Goal: Communication & Community: Connect with others

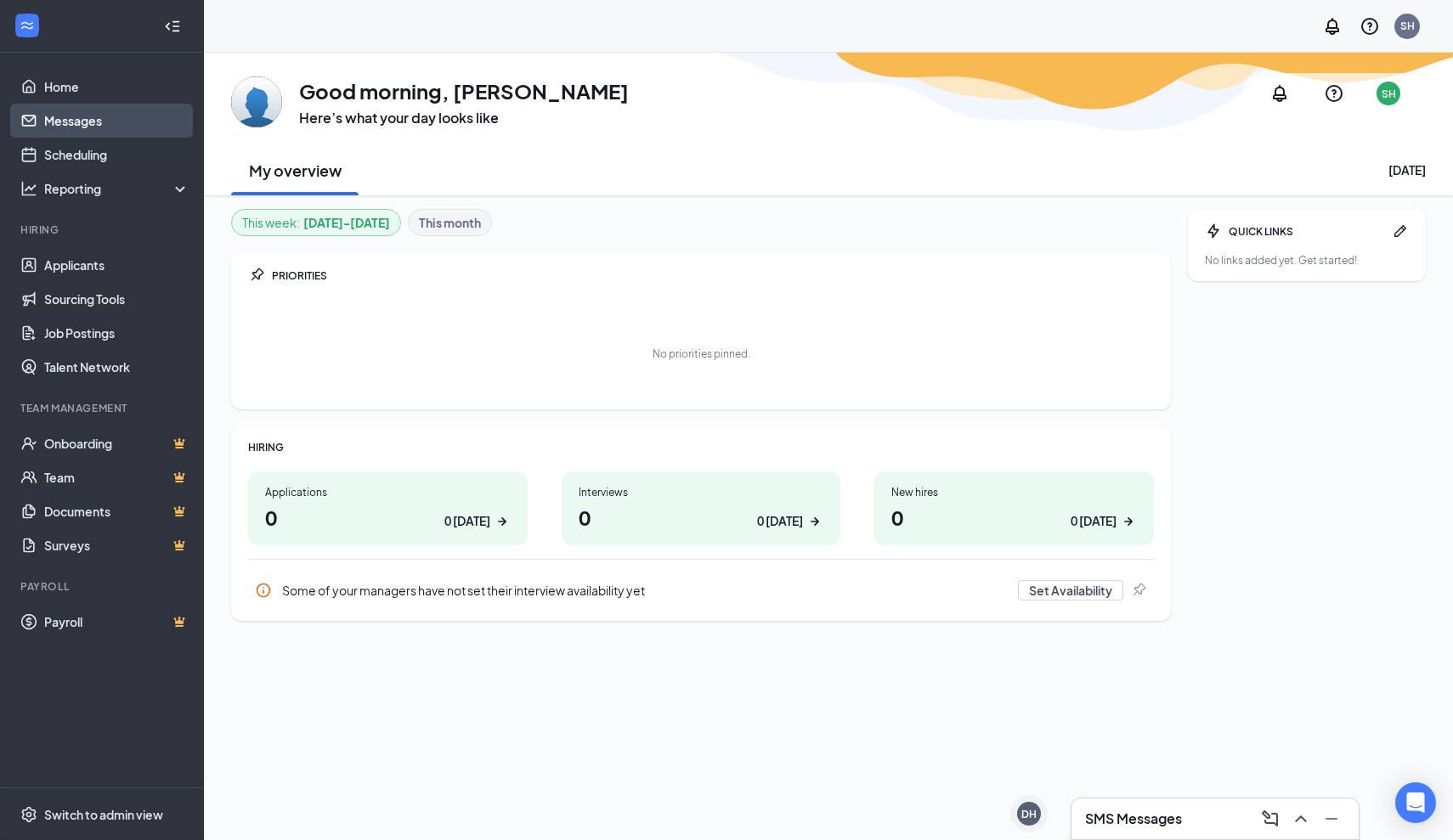
click at [112, 123] on link "Messages" at bounding box center [117, 120] width 146 height 34
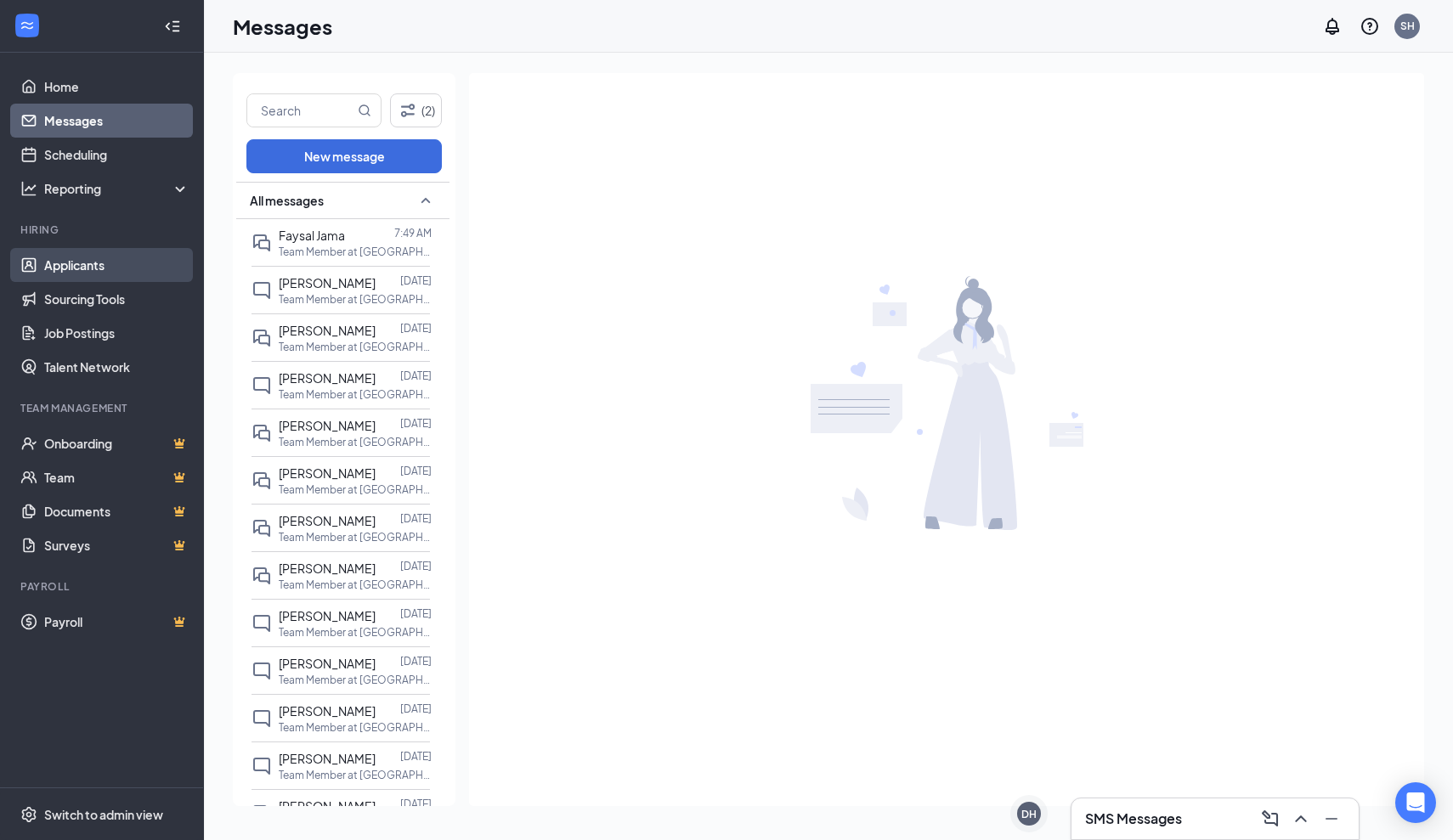
click at [103, 269] on link "Applicants" at bounding box center [117, 264] width 146 height 34
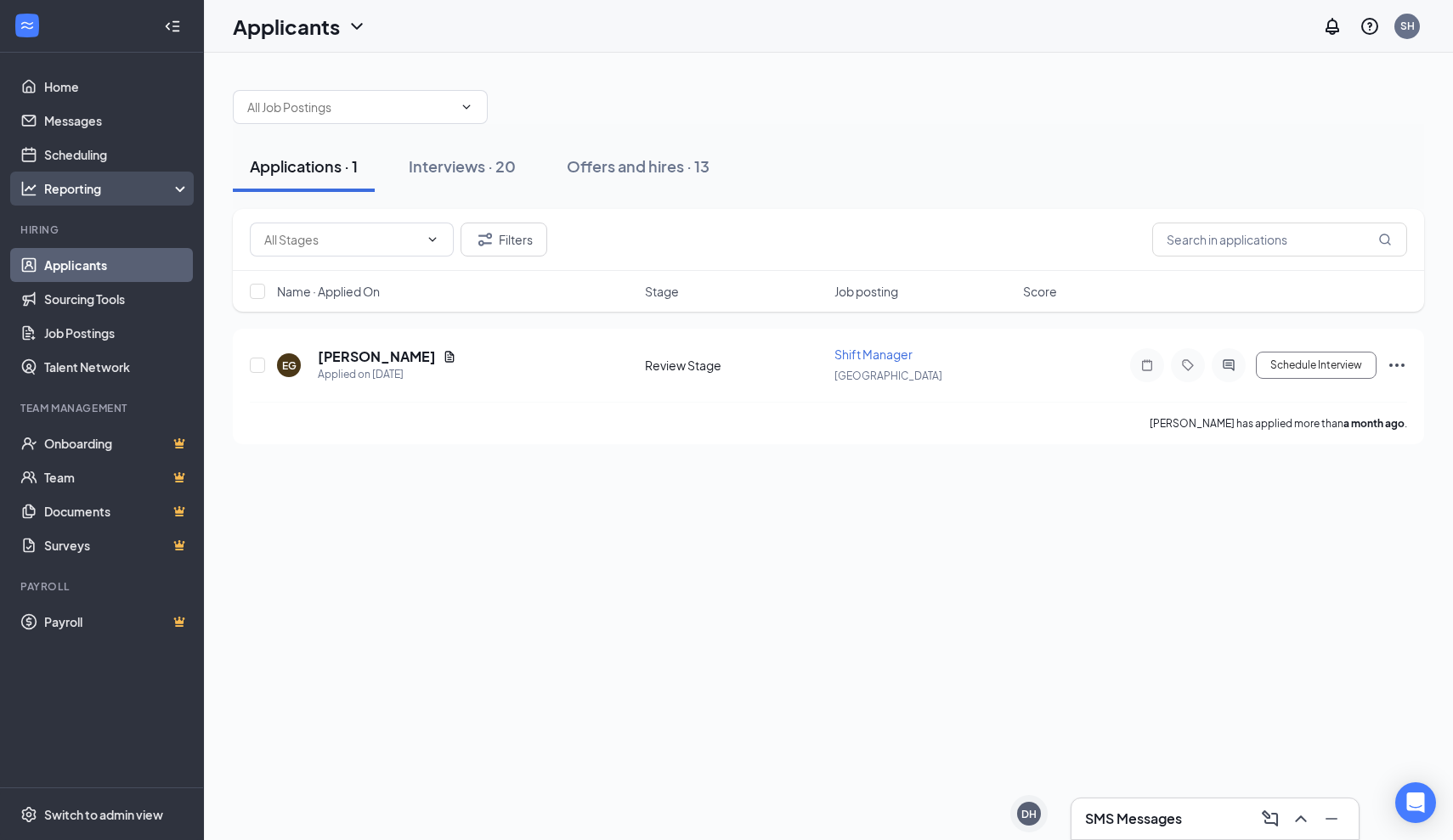
click at [138, 199] on div "Reporting" at bounding box center [101, 188] width 204 height 34
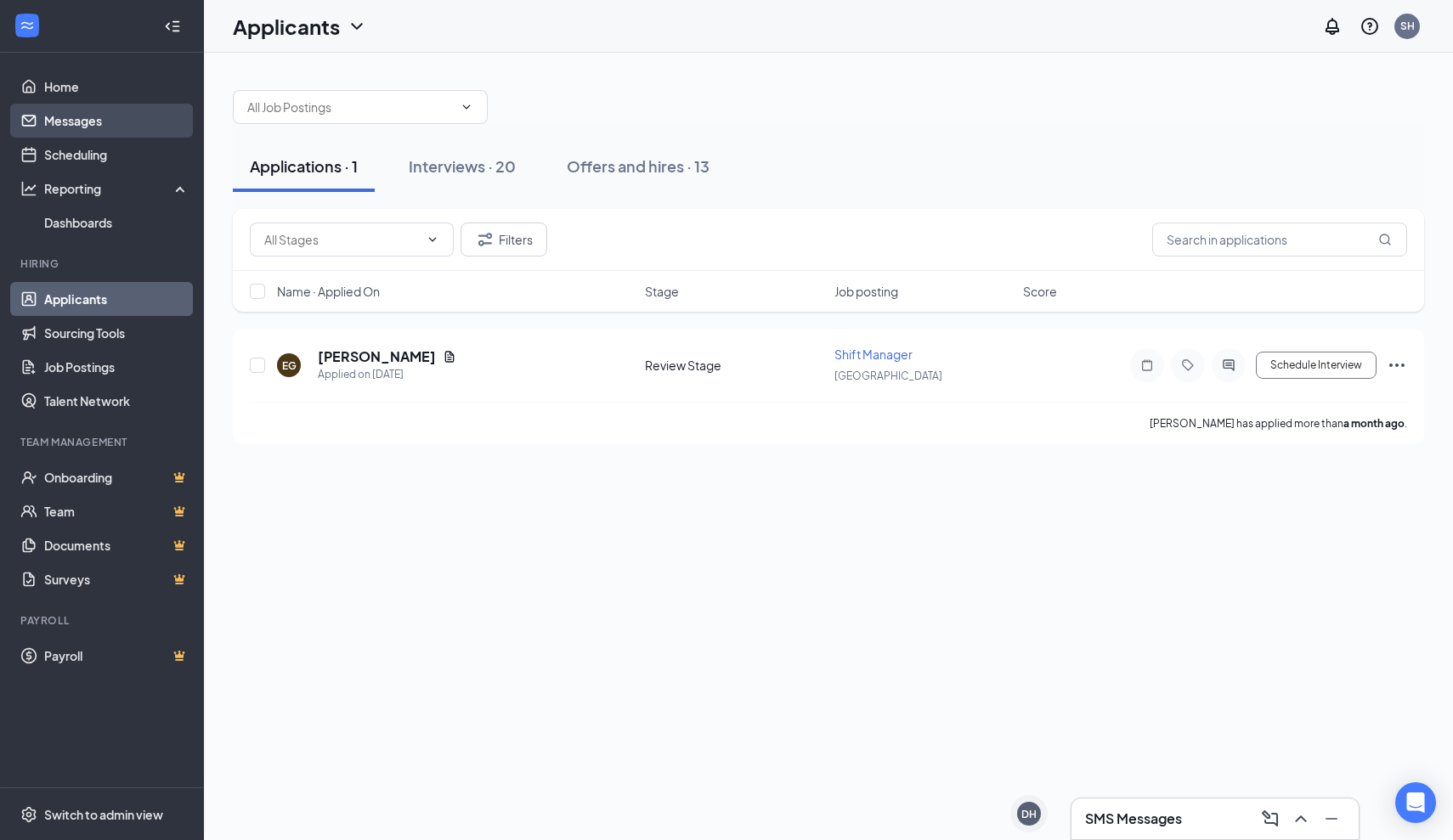
click at [135, 123] on link "Messages" at bounding box center [117, 120] width 146 height 34
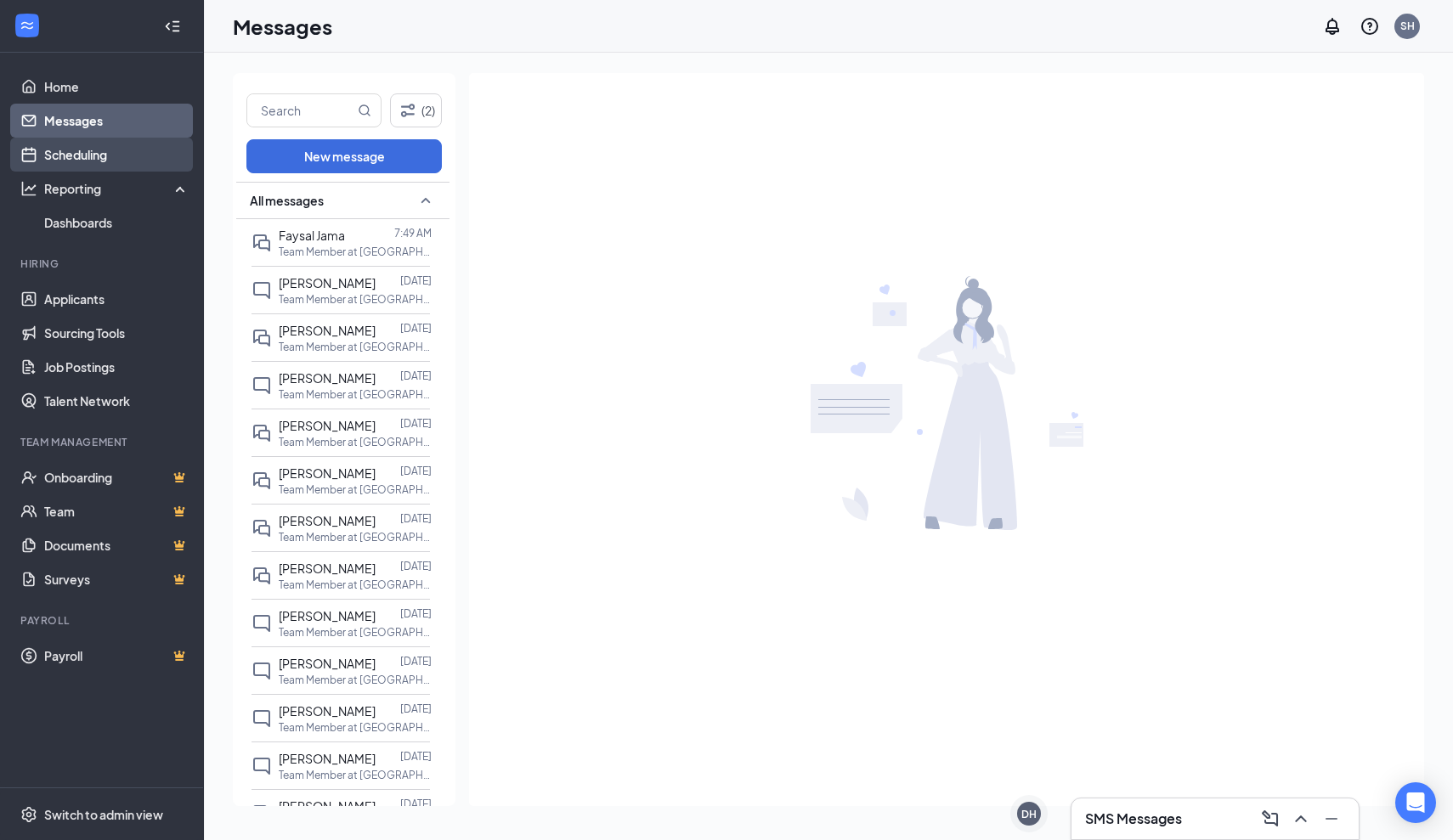
click at [125, 153] on link "Scheduling" at bounding box center [117, 154] width 146 height 34
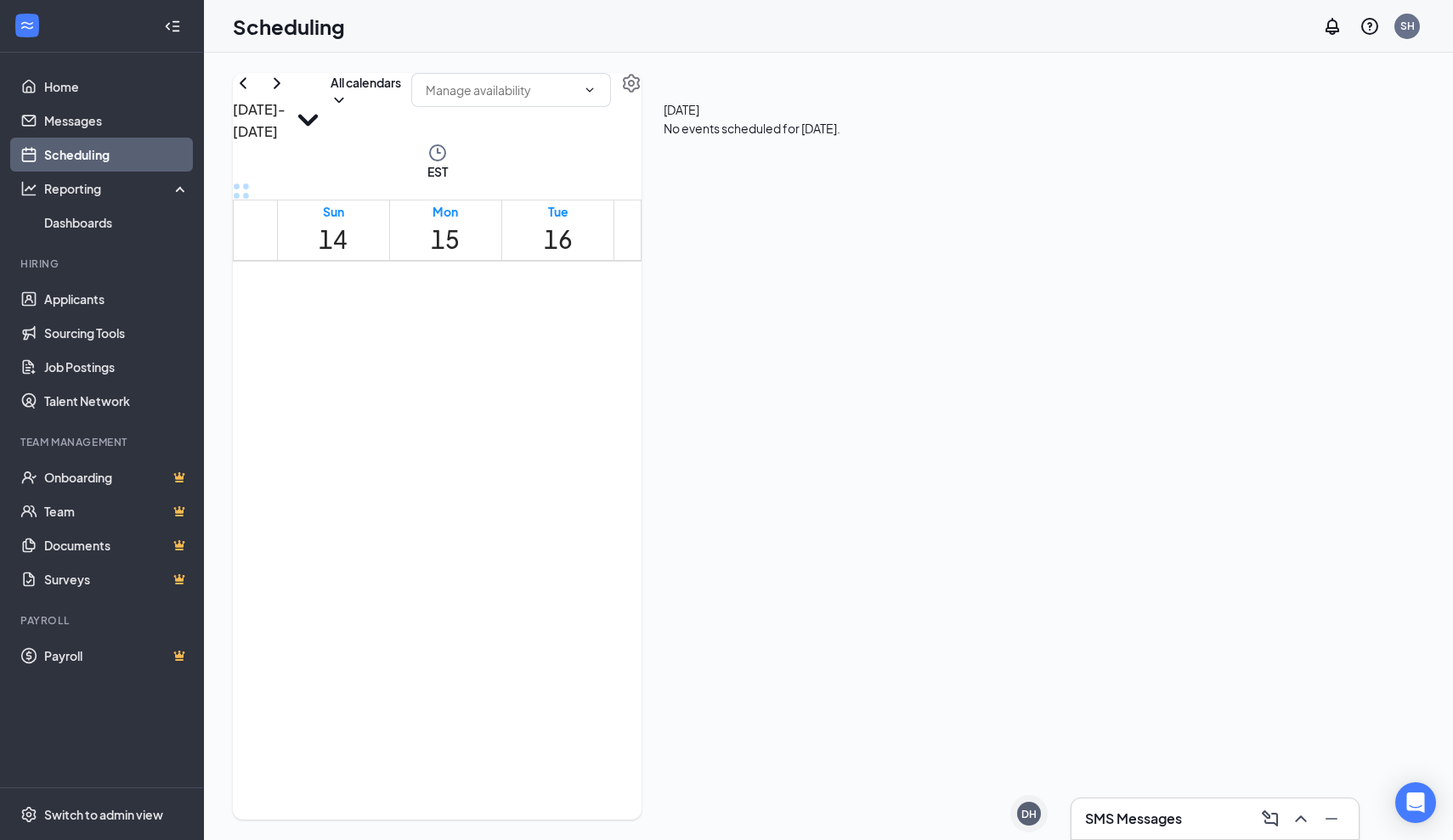
scroll to position [2009, 0]
click at [151, 127] on link "Messages" at bounding box center [117, 120] width 146 height 34
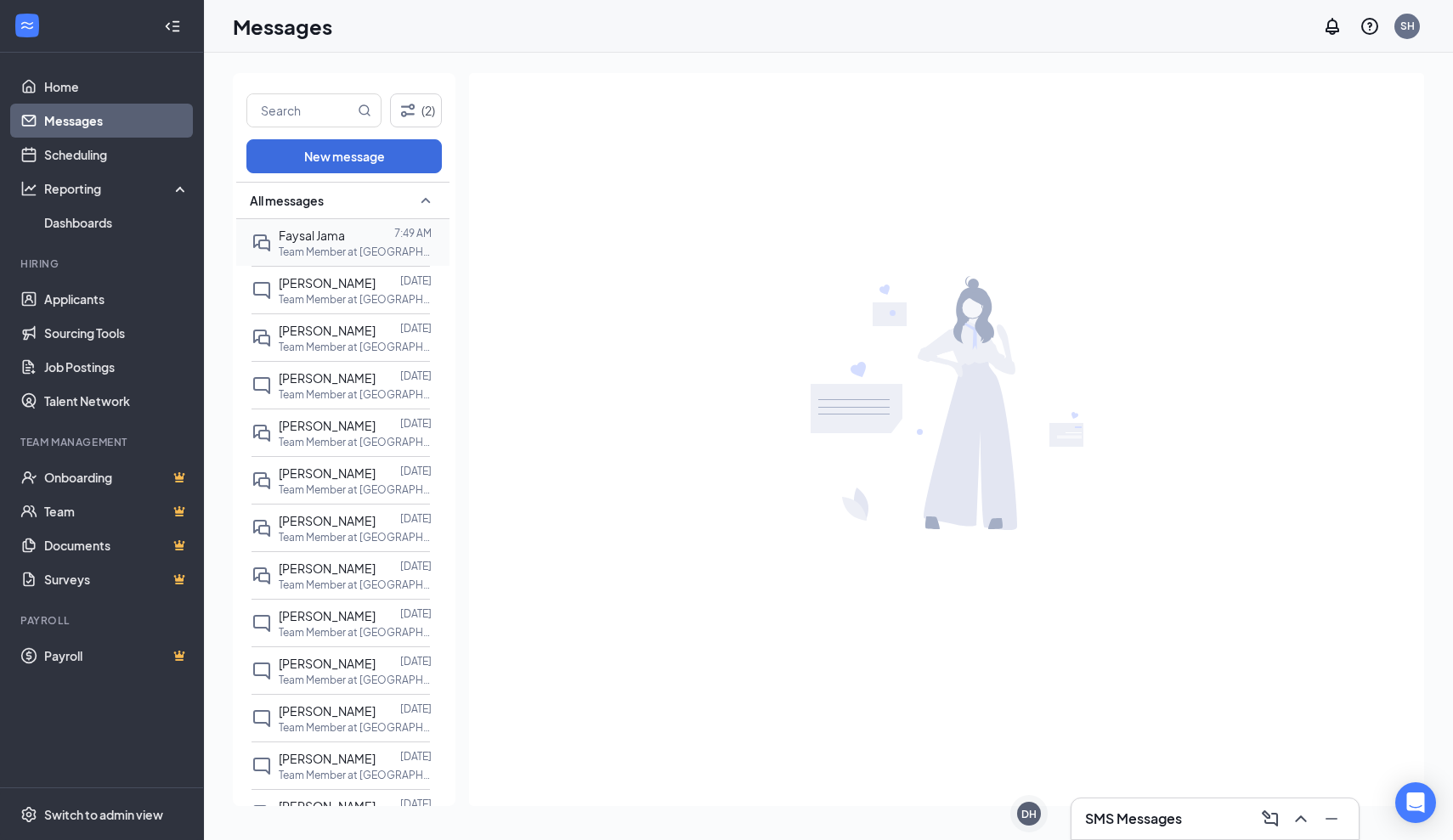
click at [342, 254] on p "Team Member at [GEOGRAPHIC_DATA]" at bounding box center [355, 251] width 153 height 15
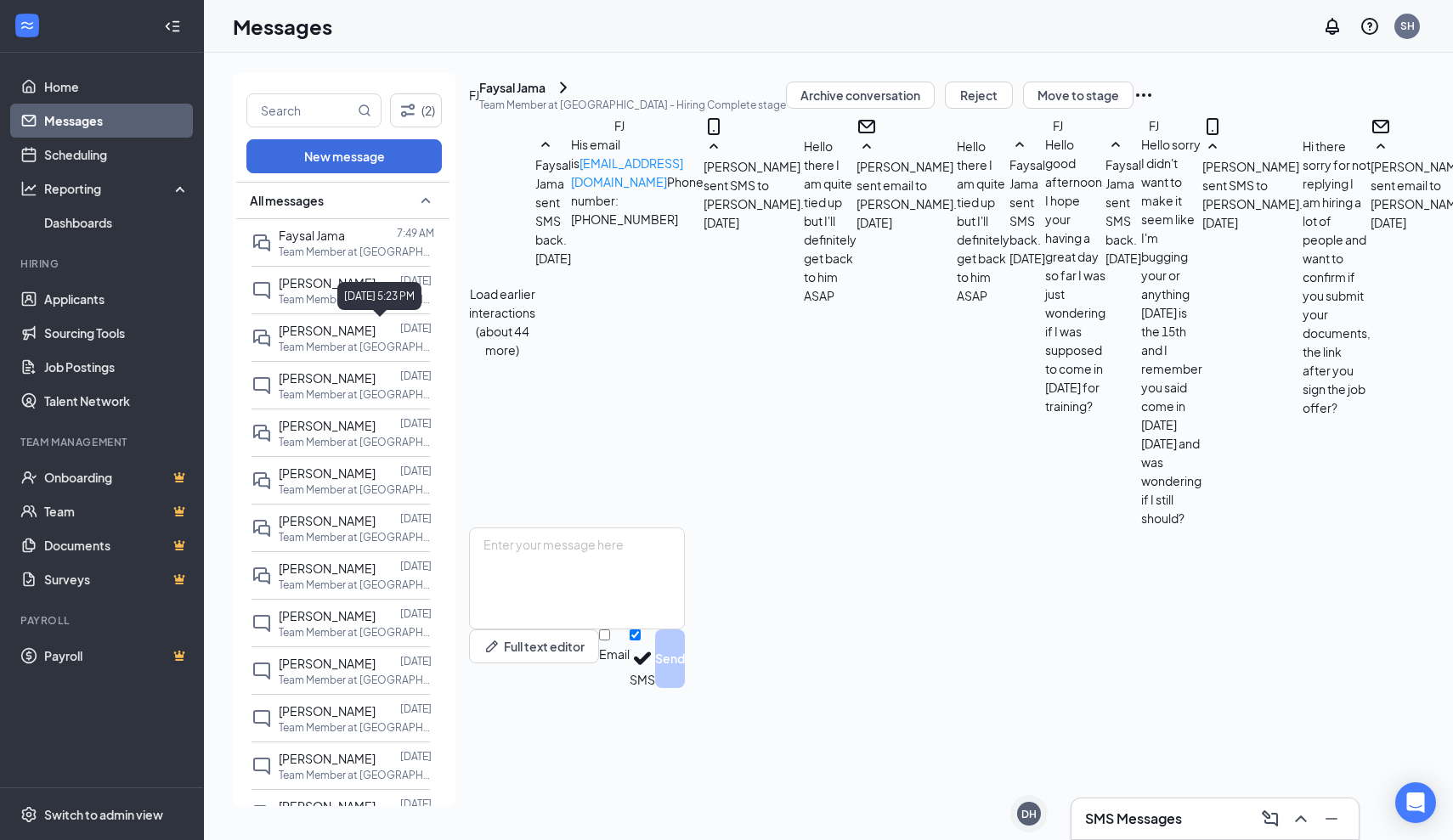
click at [369, 305] on div "[DATE] 5:23 PM" at bounding box center [379, 296] width 84 height 28
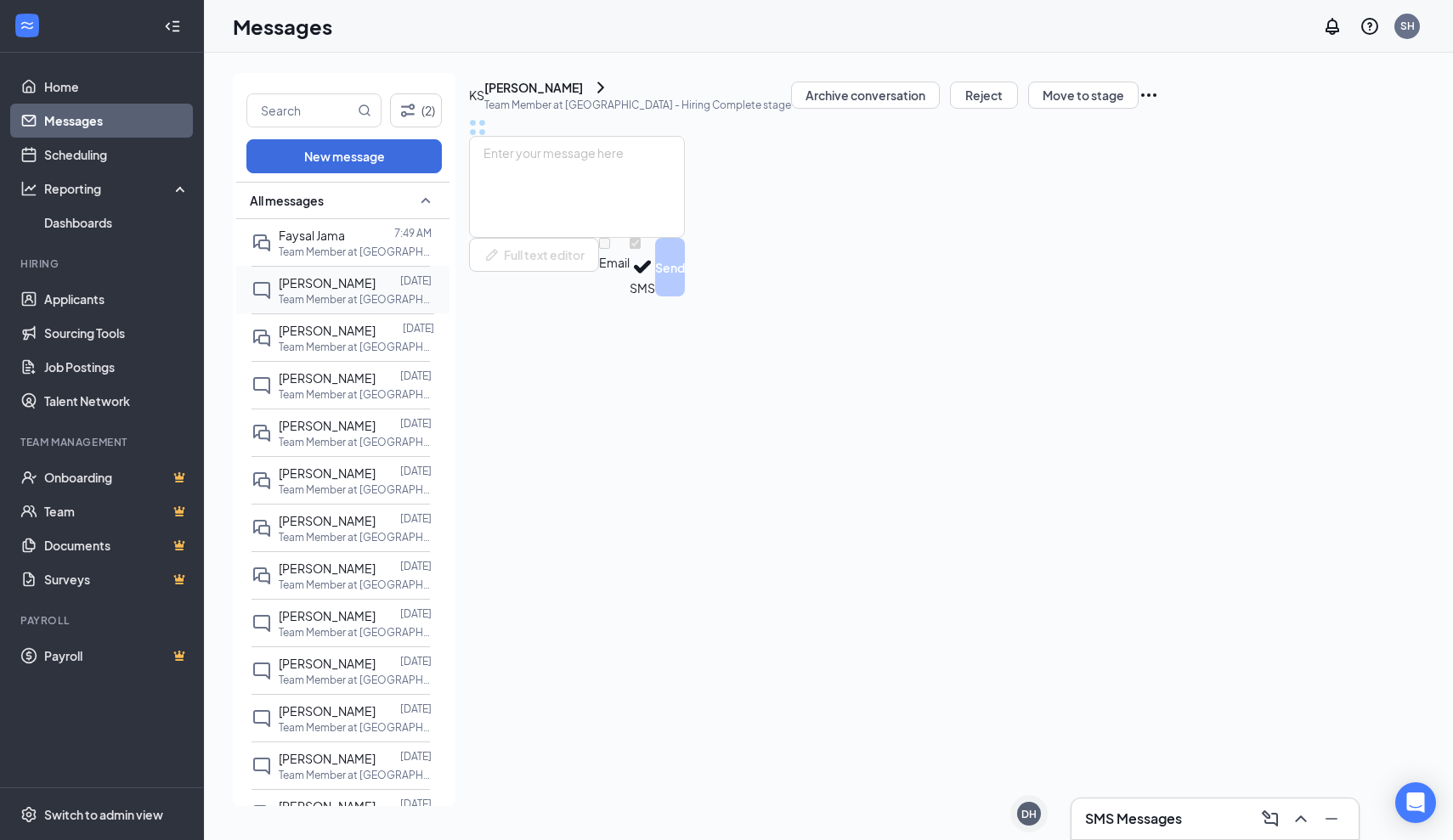
click at [295, 284] on span "[PERSON_NAME]" at bounding box center [327, 283] width 97 height 16
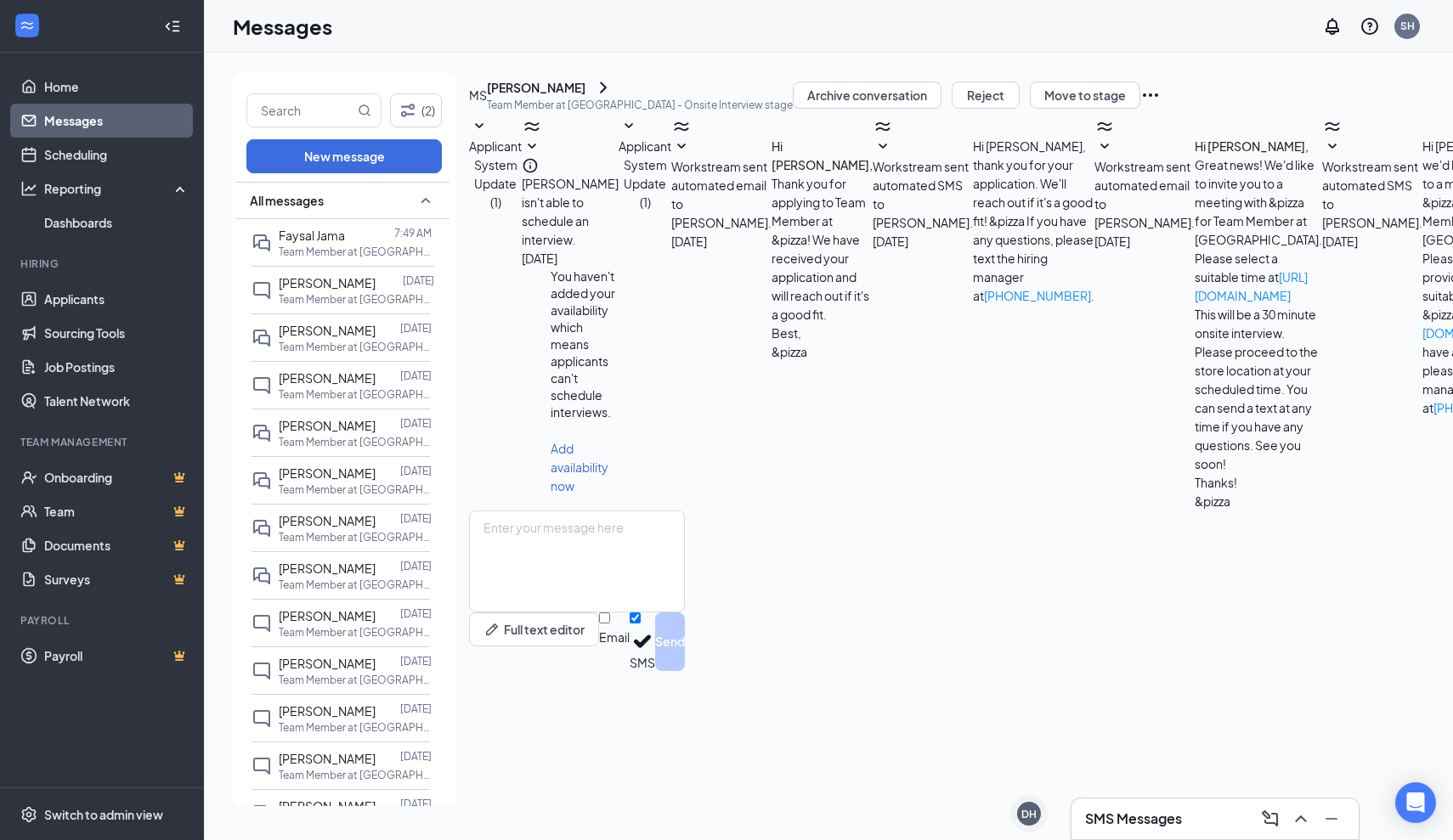
scroll to position [80, 0]
click at [375, 322] on div at bounding box center [388, 330] width 24 height 19
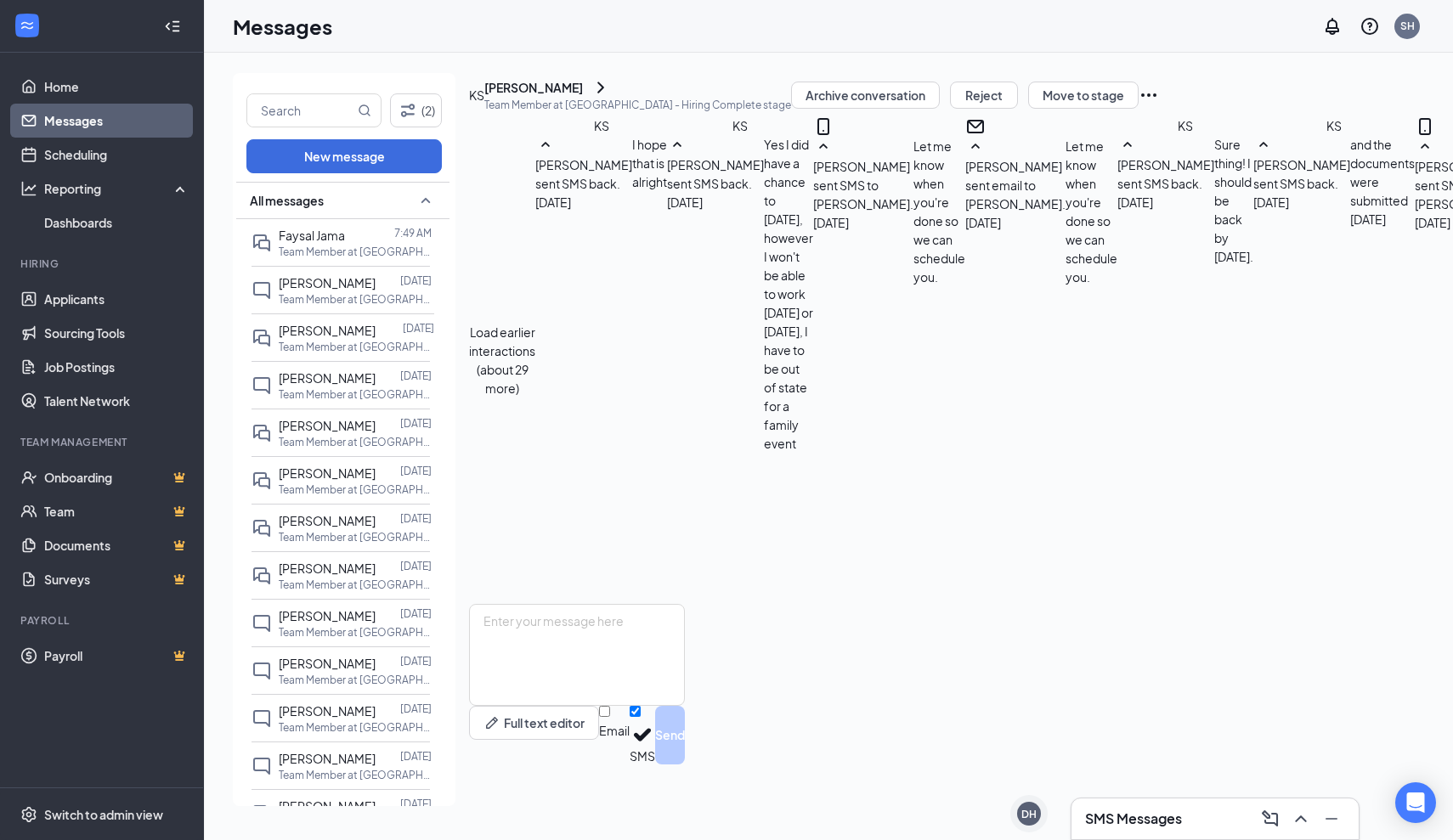
scroll to position [659, 0]
click at [347, 391] on p "Team Member at [GEOGRAPHIC_DATA]" at bounding box center [355, 394] width 153 height 15
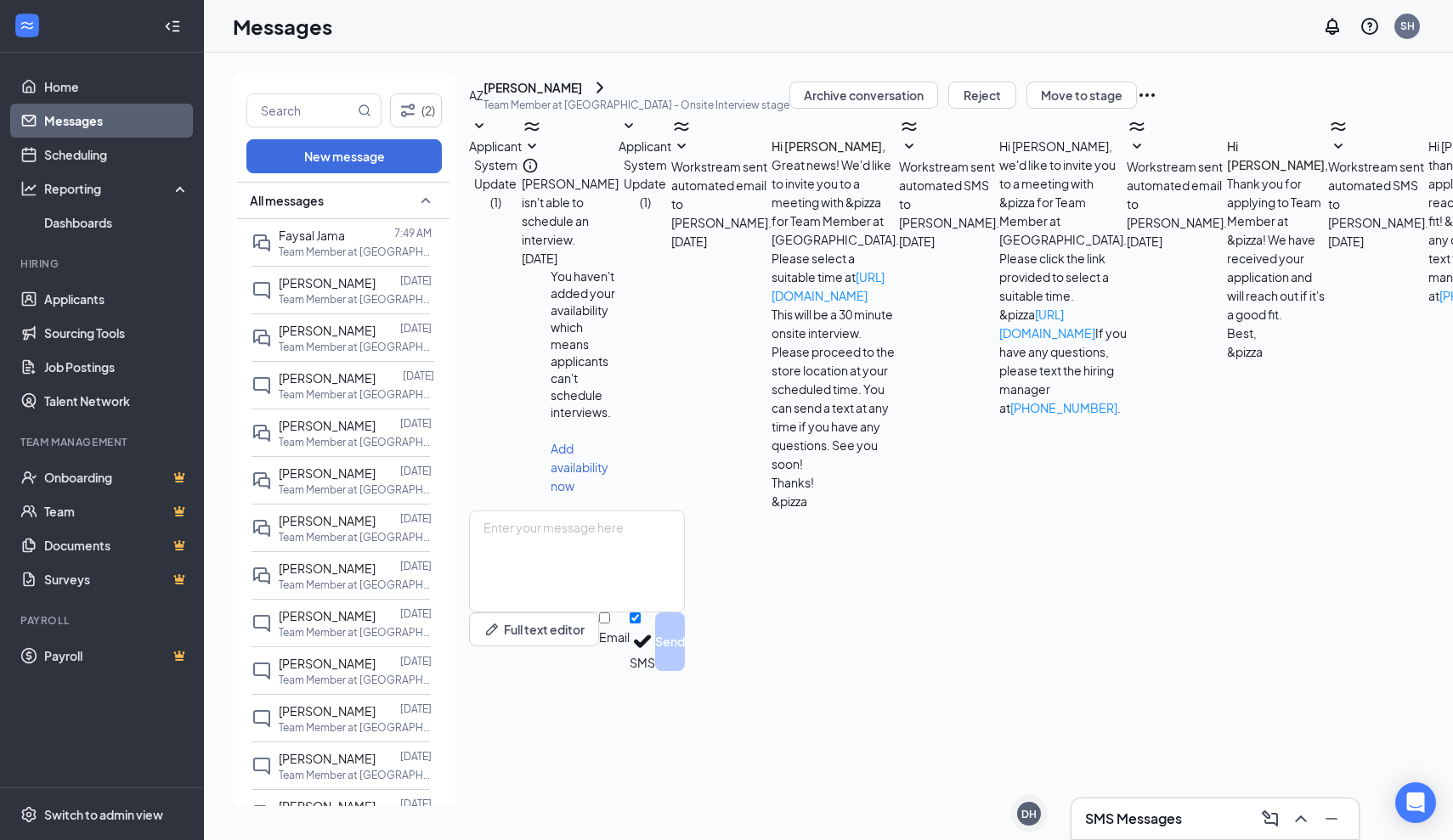
scroll to position [23, 0]
click at [331, 428] on span "[PERSON_NAME]" at bounding box center [327, 426] width 97 height 16
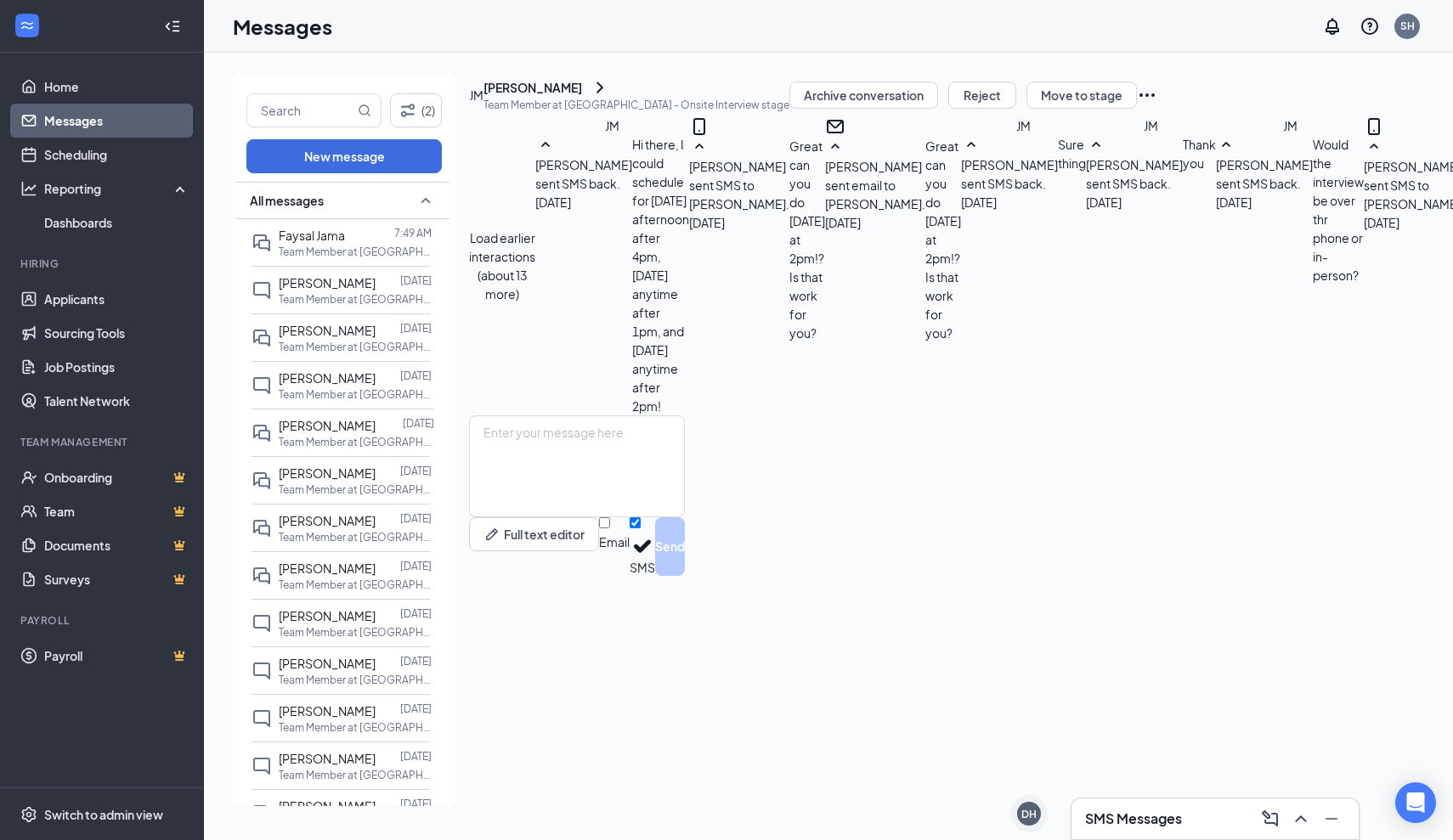
scroll to position [510, 0]
